Goal: Information Seeking & Learning: Learn about a topic

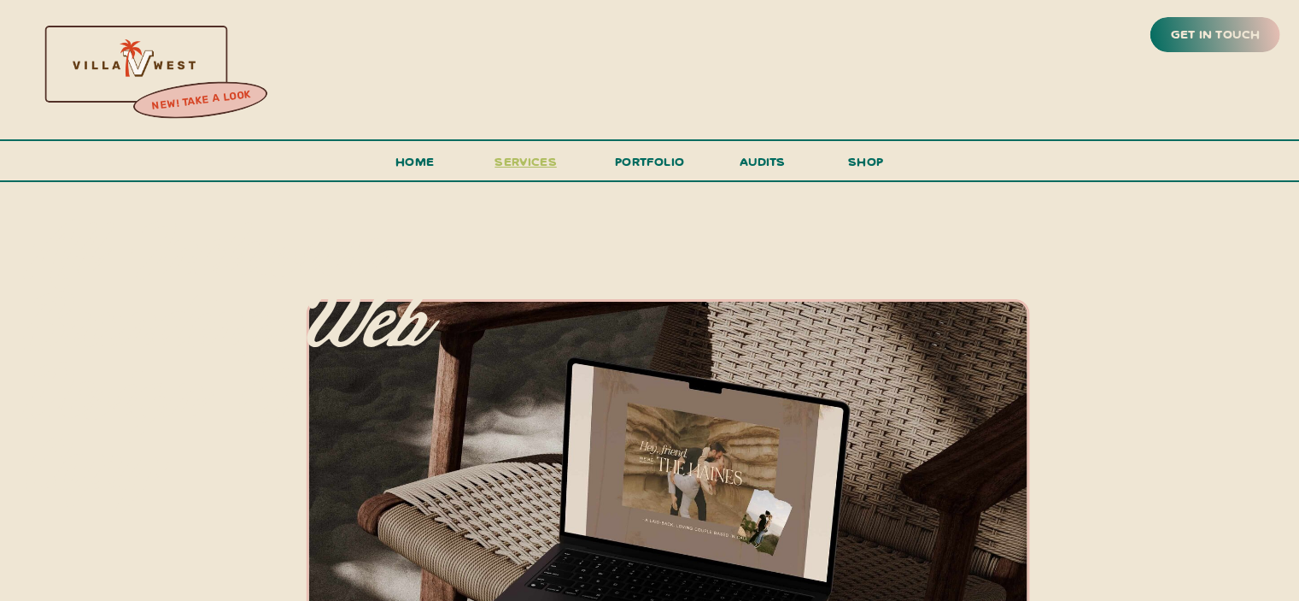
click at [546, 161] on span "services" at bounding box center [526, 161] width 62 height 16
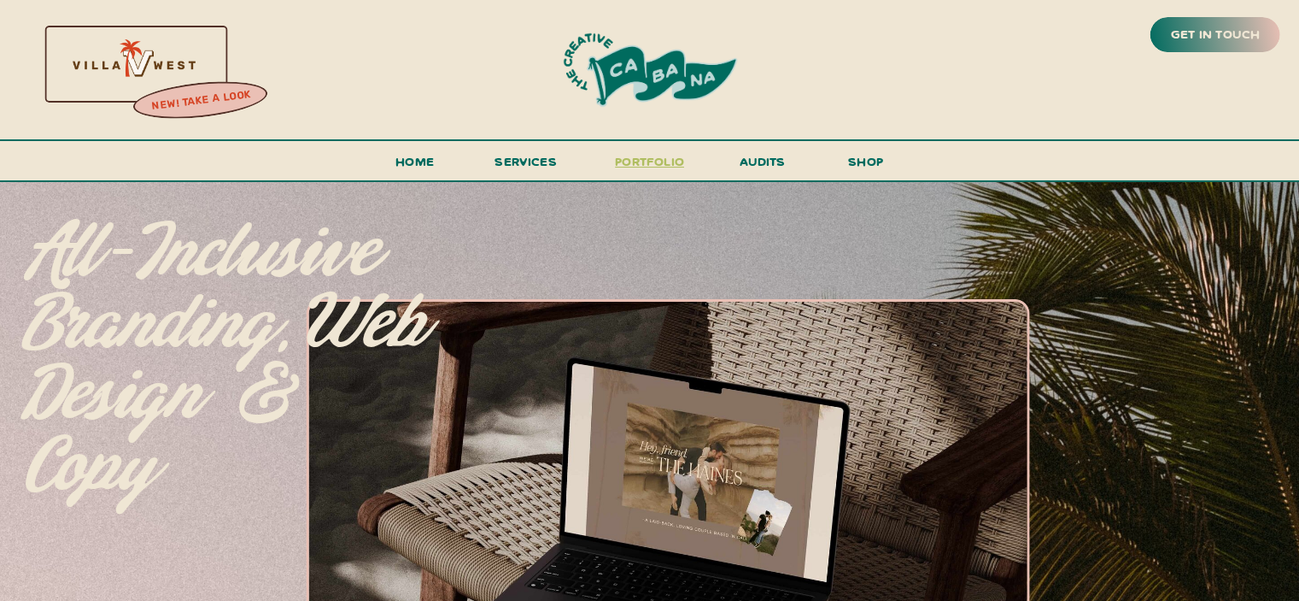
click at [659, 165] on h3 "portfolio" at bounding box center [650, 166] width 80 height 32
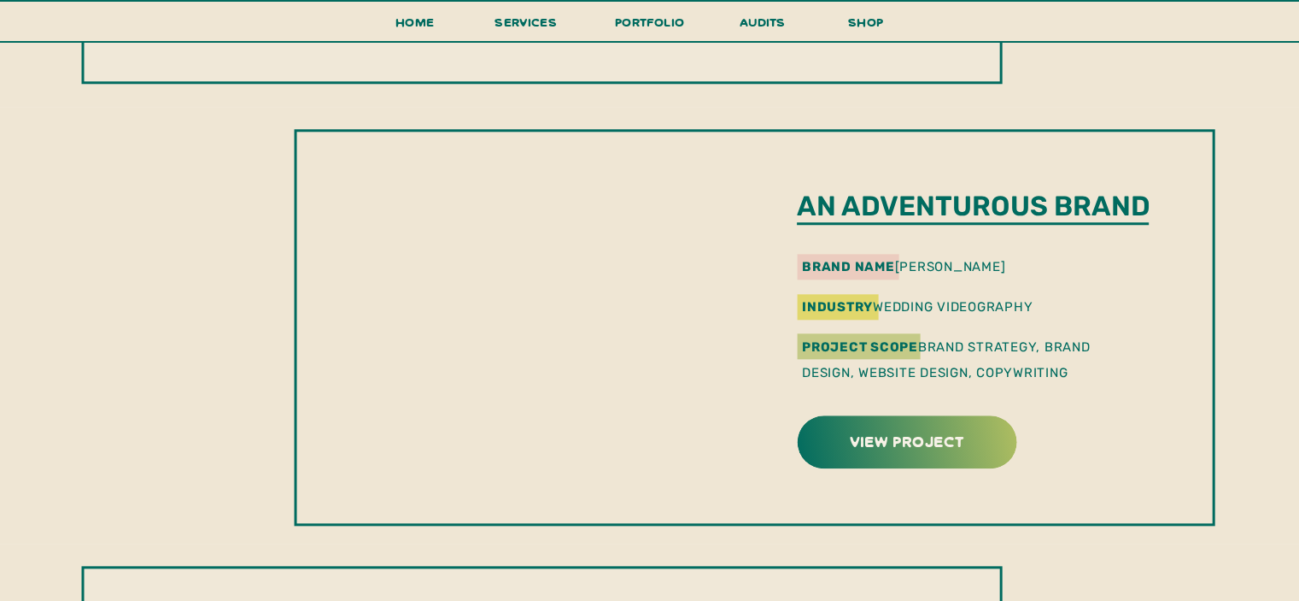
scroll to position [1746, 0]
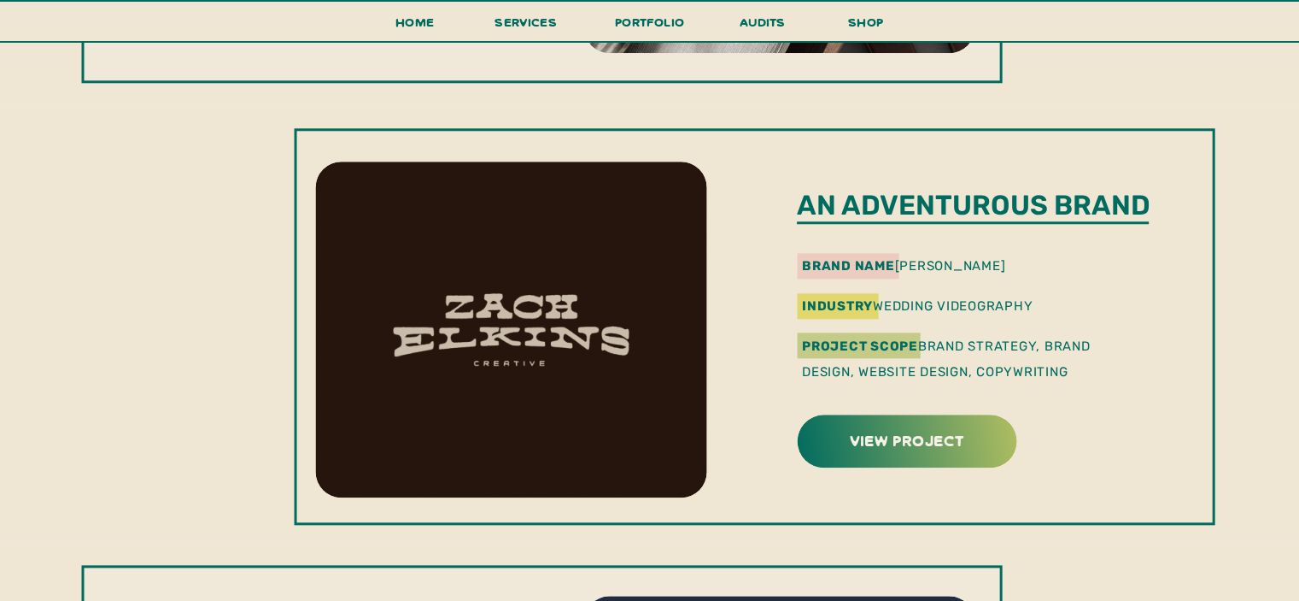
click at [645, 386] on div at bounding box center [510, 329] width 391 height 336
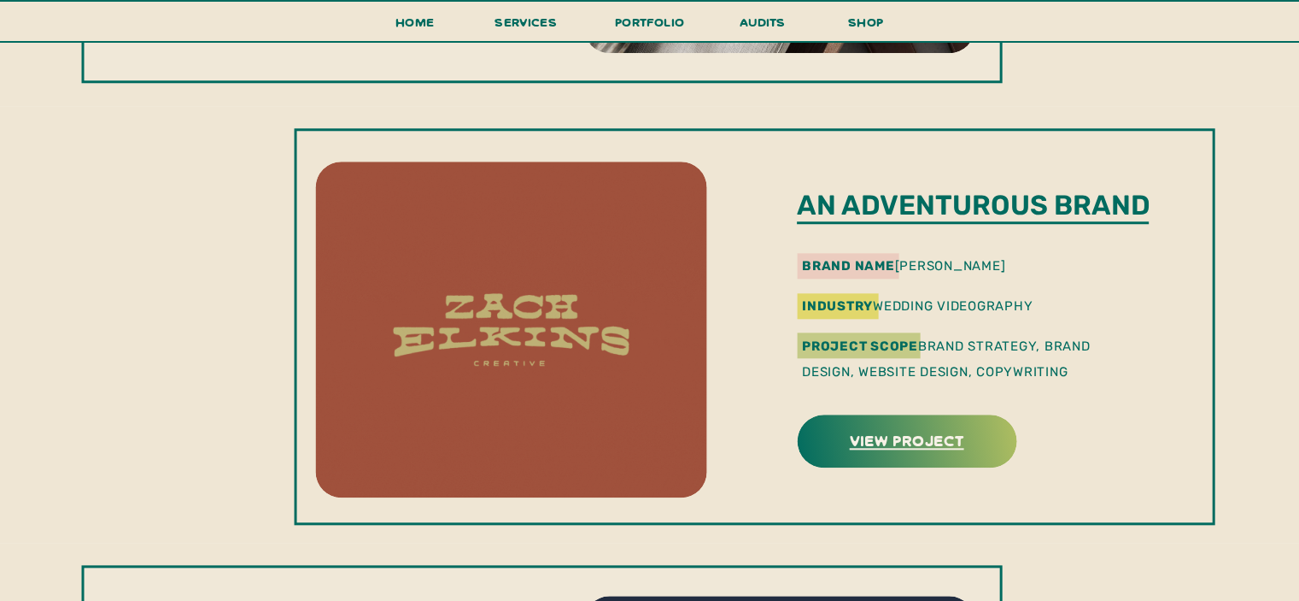
click at [851, 443] on h3 "view project" at bounding box center [907, 439] width 214 height 26
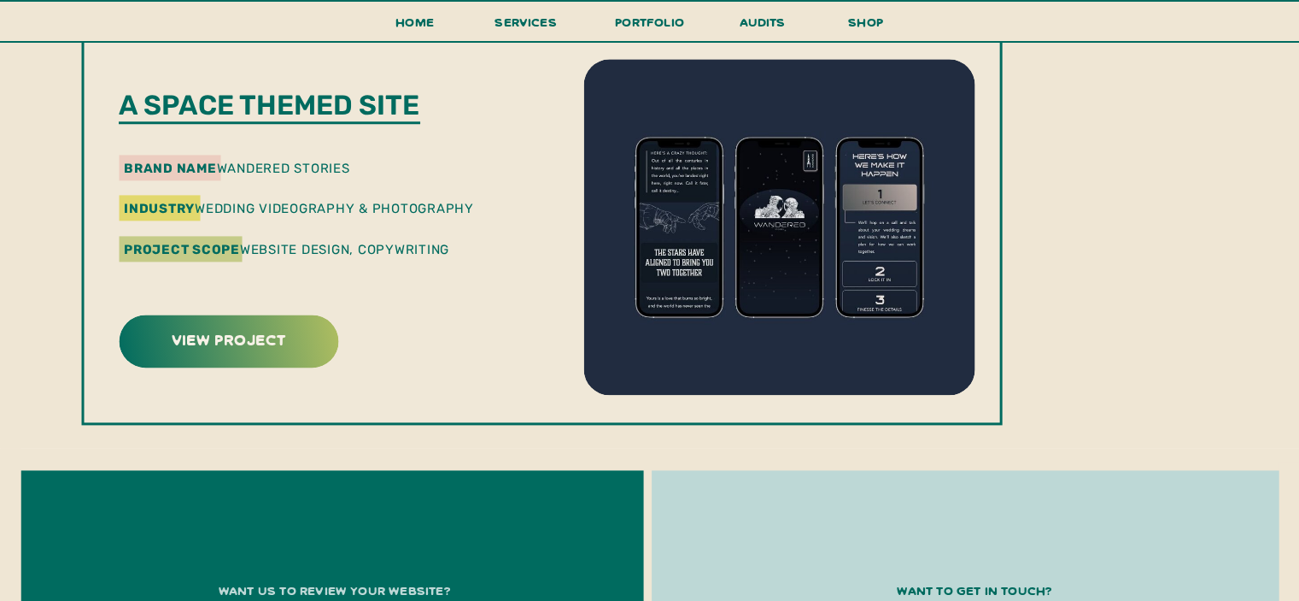
scroll to position [2286, 0]
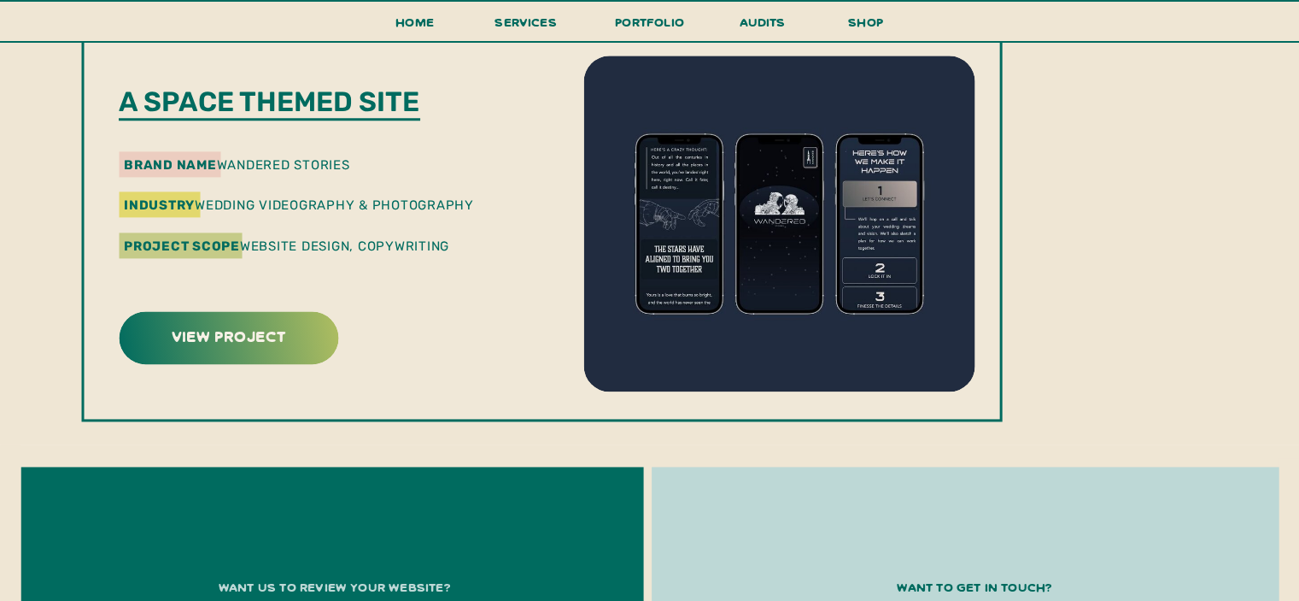
click at [418, 271] on p "Project Scope Website Design, Copywriting" at bounding box center [301, 256] width 355 height 46
click at [297, 329] on h3 "view project" at bounding box center [228, 335] width 151 height 26
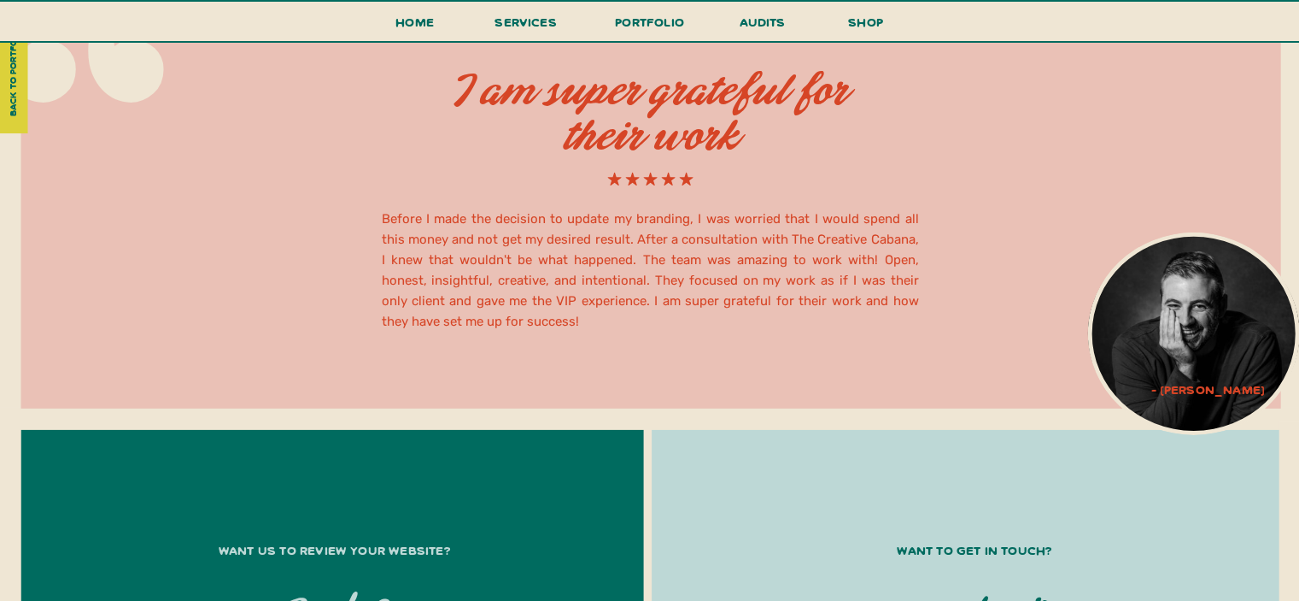
scroll to position [5393, 0]
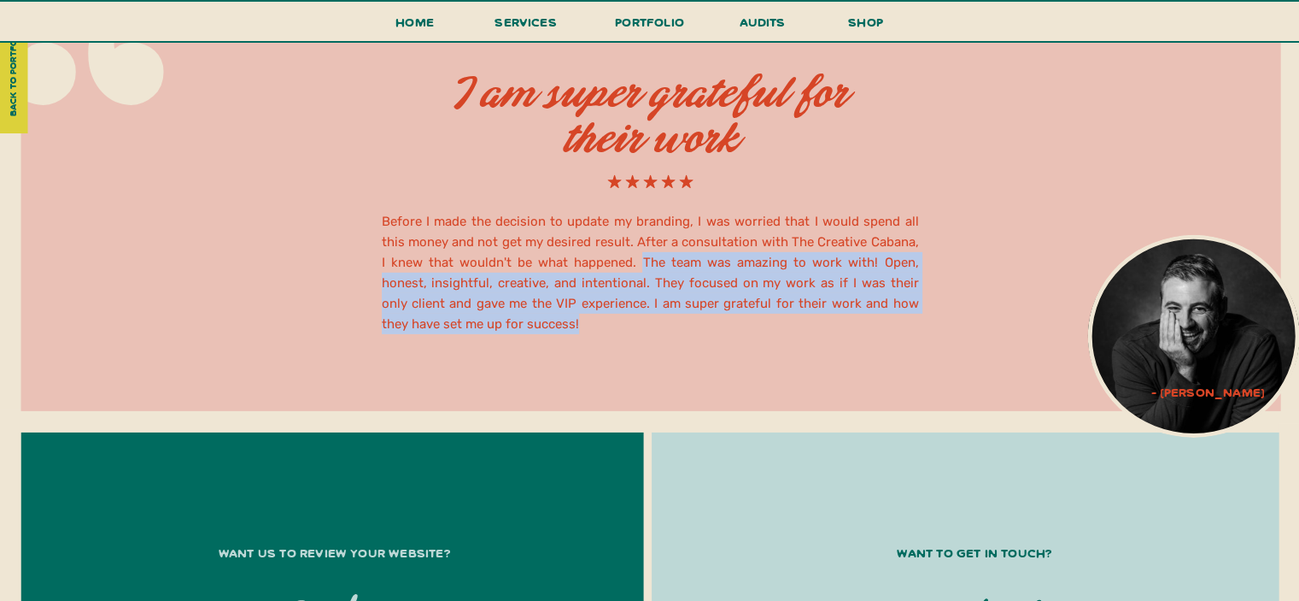
drag, startPoint x: 615, startPoint y: 260, endPoint x: 646, endPoint y: 327, distance: 74.2
click at [646, 327] on h2 "Before I made the decision to update my branding, I was worried that I would sp…" at bounding box center [650, 270] width 537 height 119
copy h2 "The team was amazing to work with! Open, honest, insightful, creative, and inte…"
click at [670, 319] on h2 "Before I made the decision to update my branding, I was worried that I would sp…" at bounding box center [650, 270] width 537 height 119
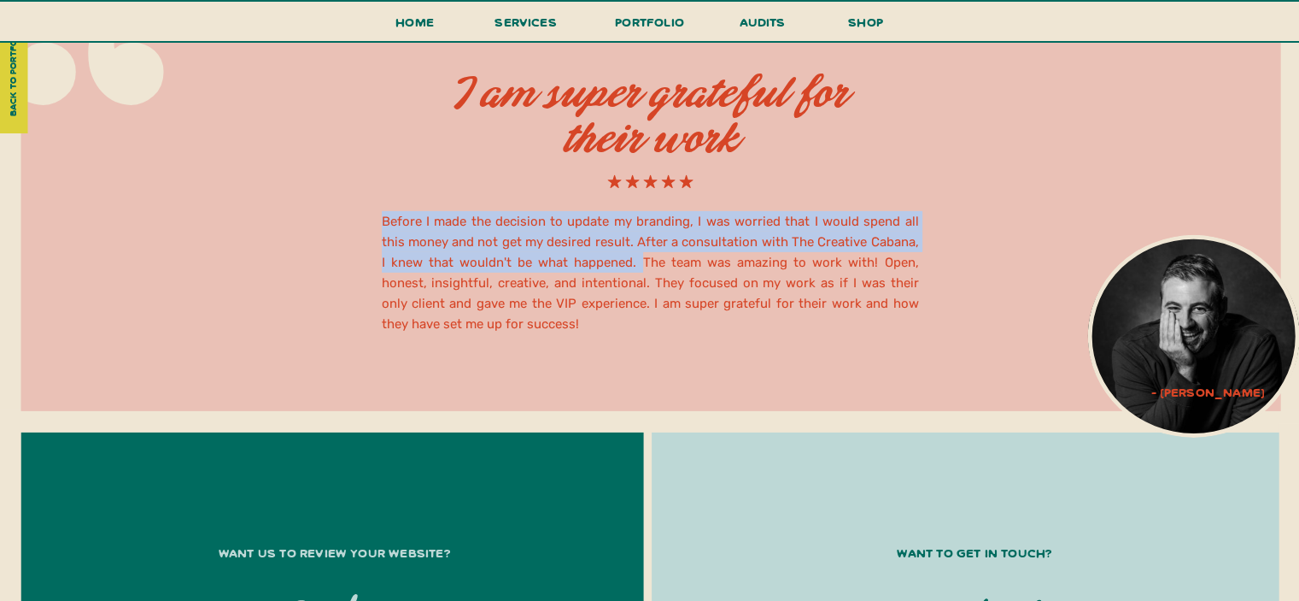
drag, startPoint x: 619, startPoint y: 258, endPoint x: 683, endPoint y: 340, distance: 104.6
click at [683, 340] on div "Before I made the decision to update my branding, I was worried that I would sp…" at bounding box center [649, 186] width 1299 height 448
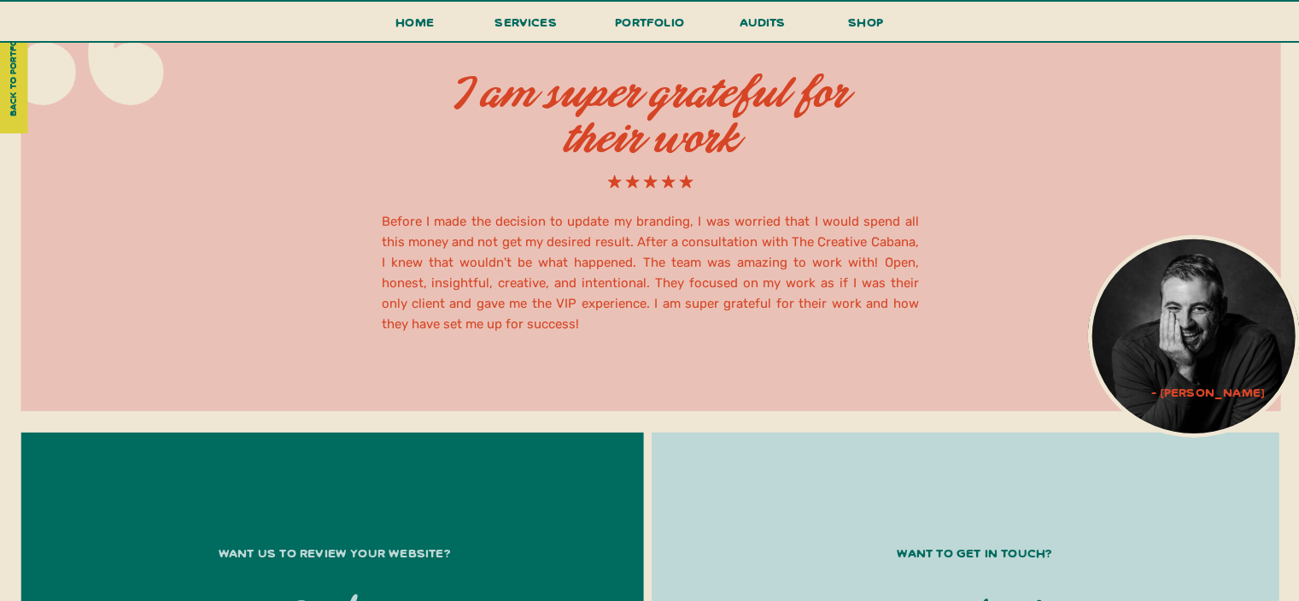
click at [658, 320] on h2 "Before I made the decision to update my branding, I was worried that I would sp…" at bounding box center [650, 270] width 537 height 119
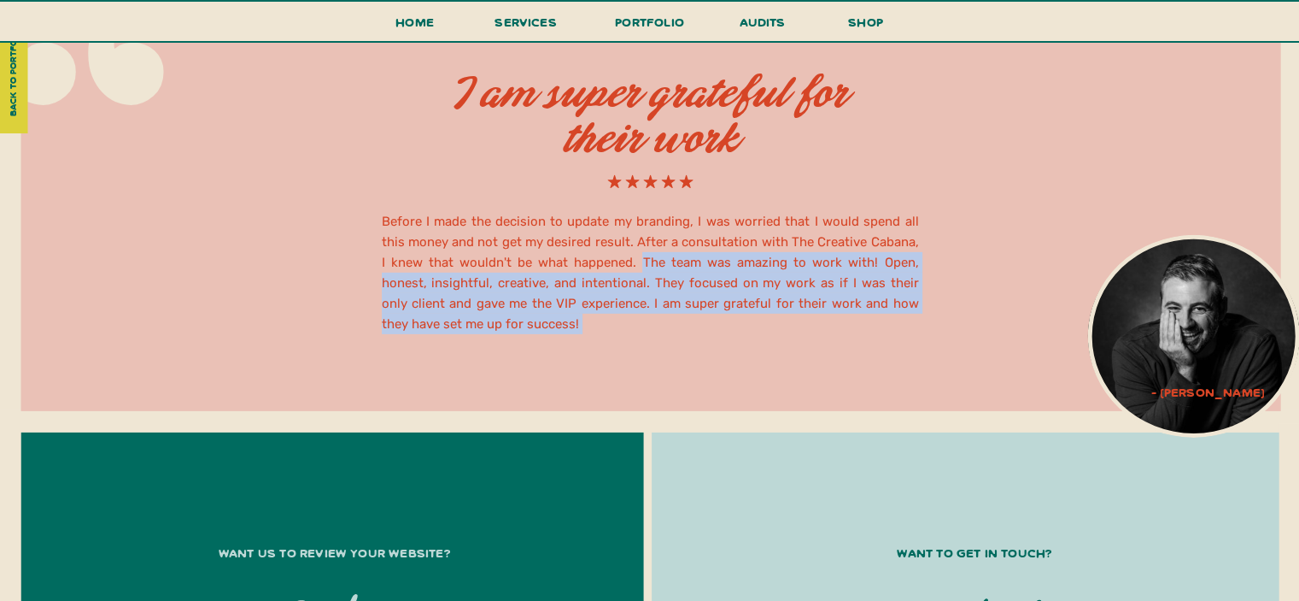
drag, startPoint x: 658, startPoint y: 320, endPoint x: 624, endPoint y: 266, distance: 63.8
click at [624, 266] on h2 "Before I made the decision to update my branding, I was worried that I would sp…" at bounding box center [650, 270] width 537 height 119
copy h2 "The team was amazing to work with! Open, honest, insightful, creative, and inte…"
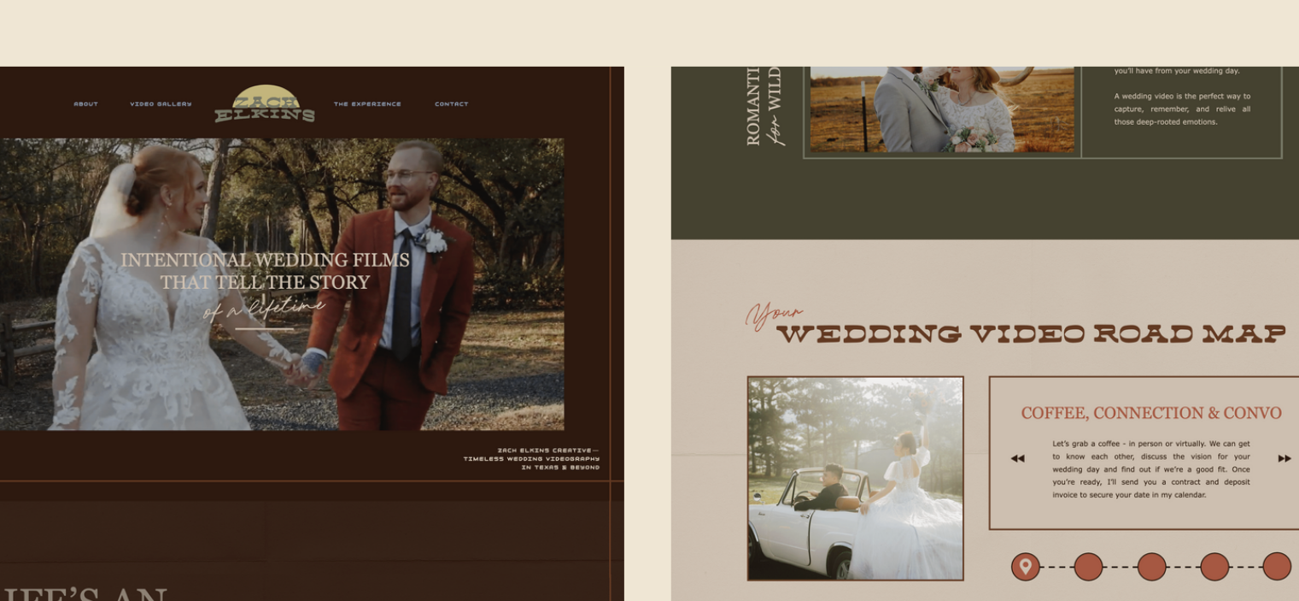
scroll to position [3718, 0]
